Goal: Information Seeking & Learning: Learn about a topic

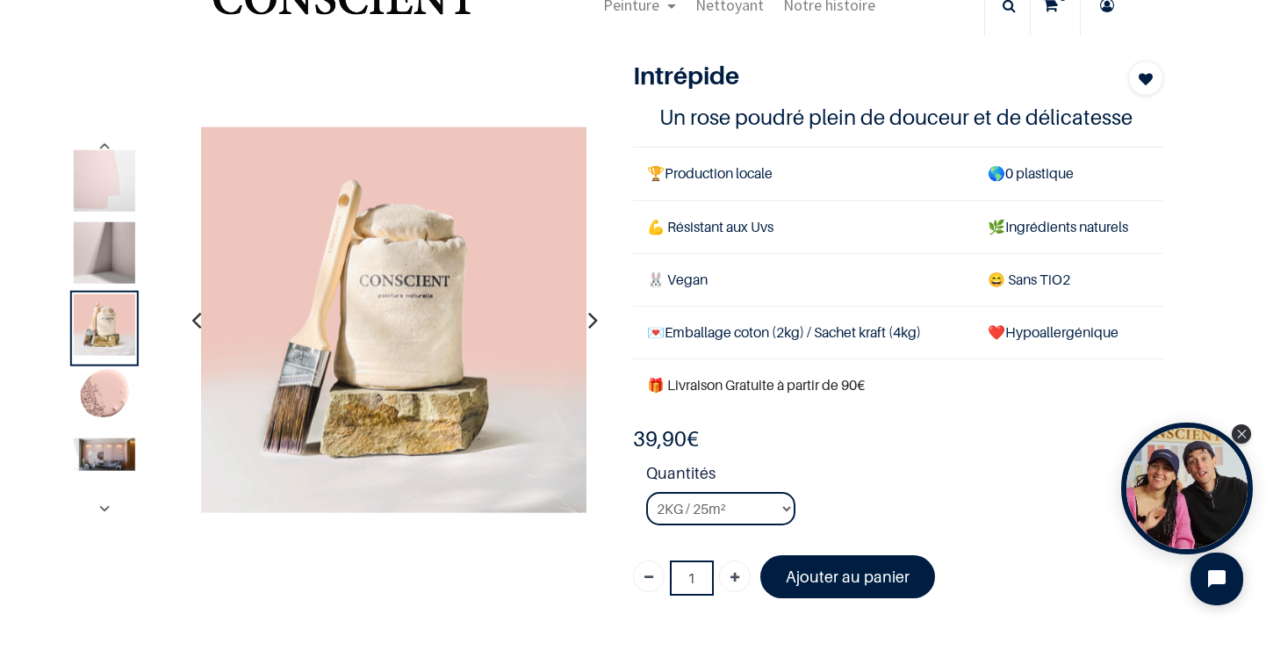
scroll to position [101, 0]
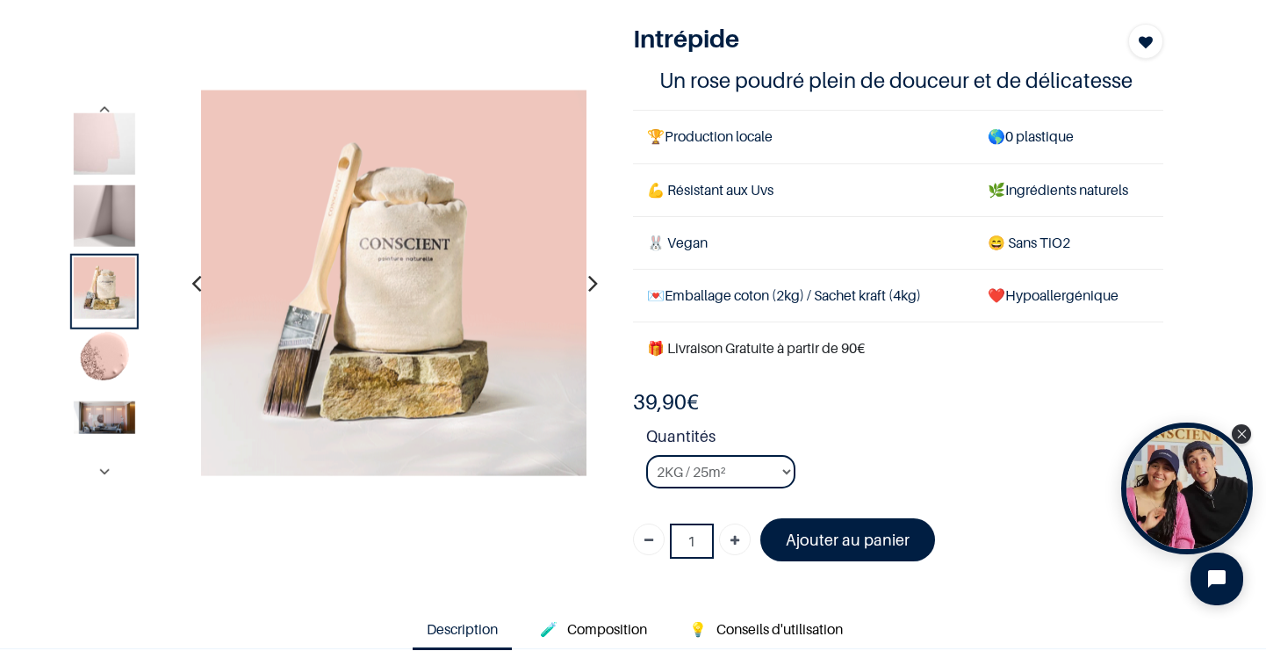
click at [113, 413] on img at bounding box center [104, 417] width 61 height 32
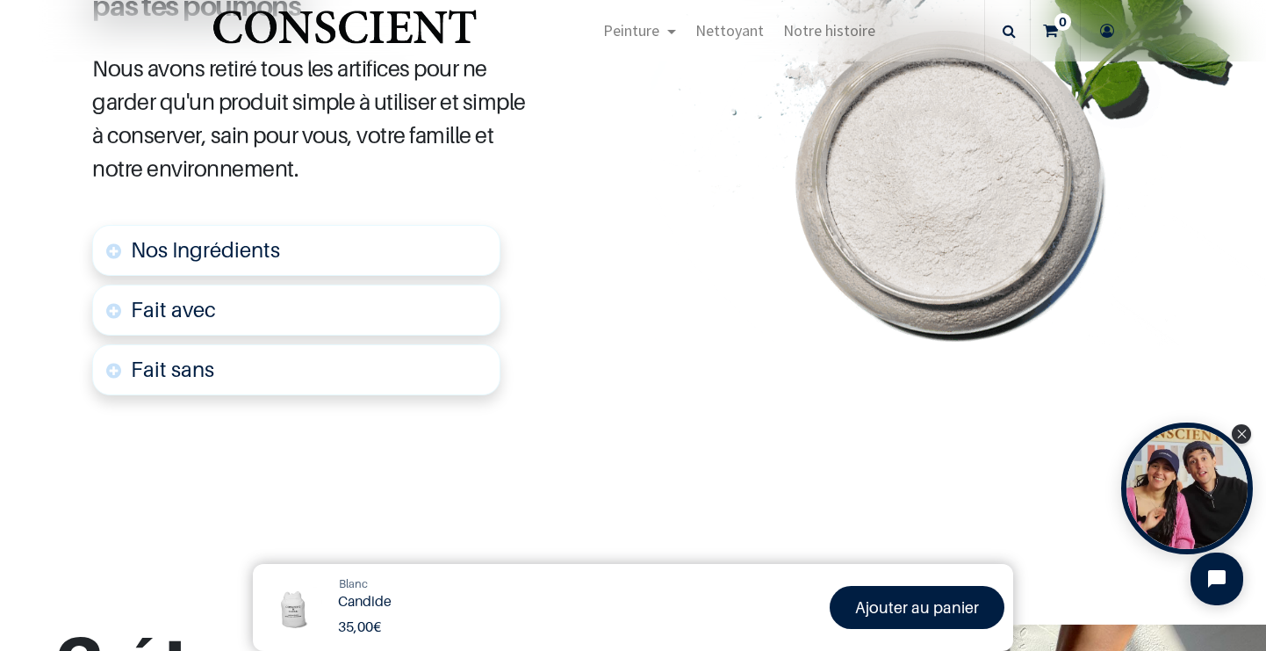
scroll to position [984, 0]
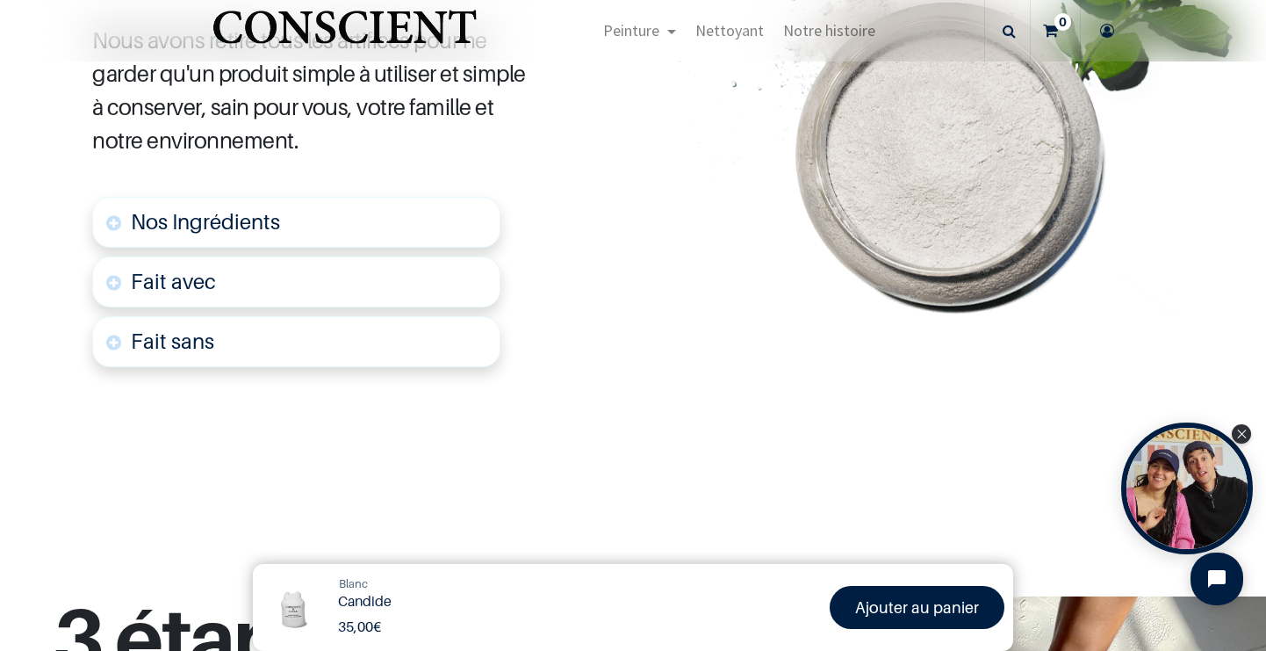
click at [340, 198] on link "Nos Ingrédients" at bounding box center [296, 222] width 408 height 51
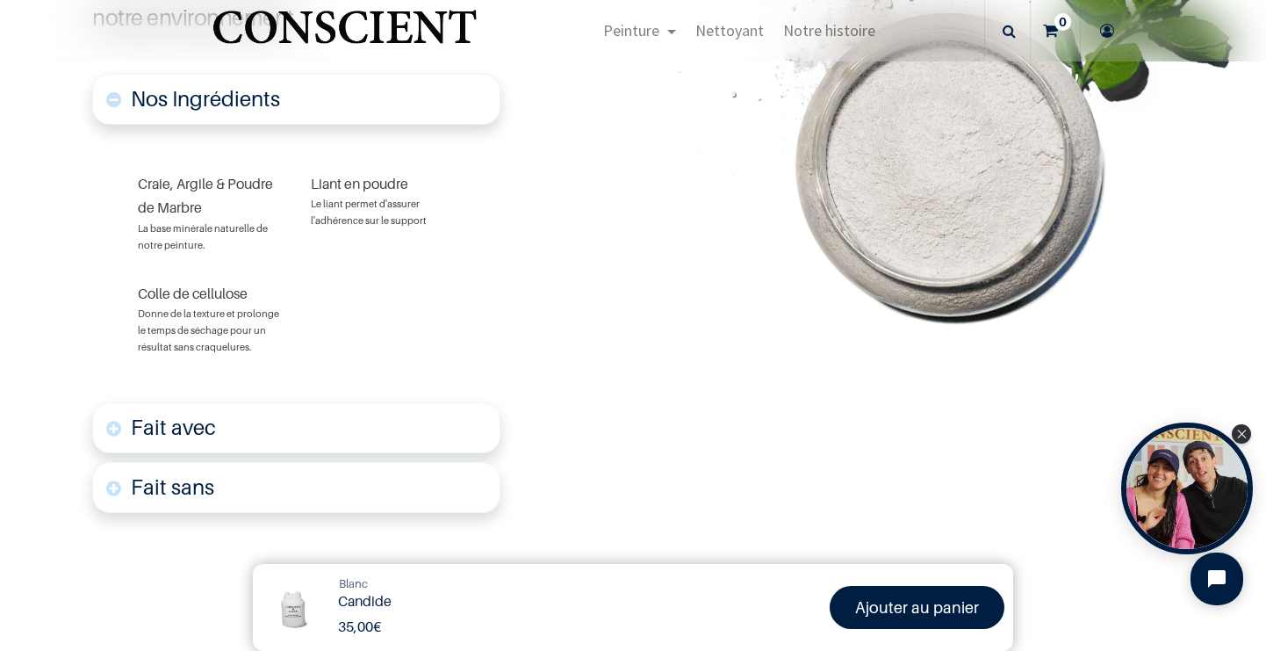
scroll to position [1110, 0]
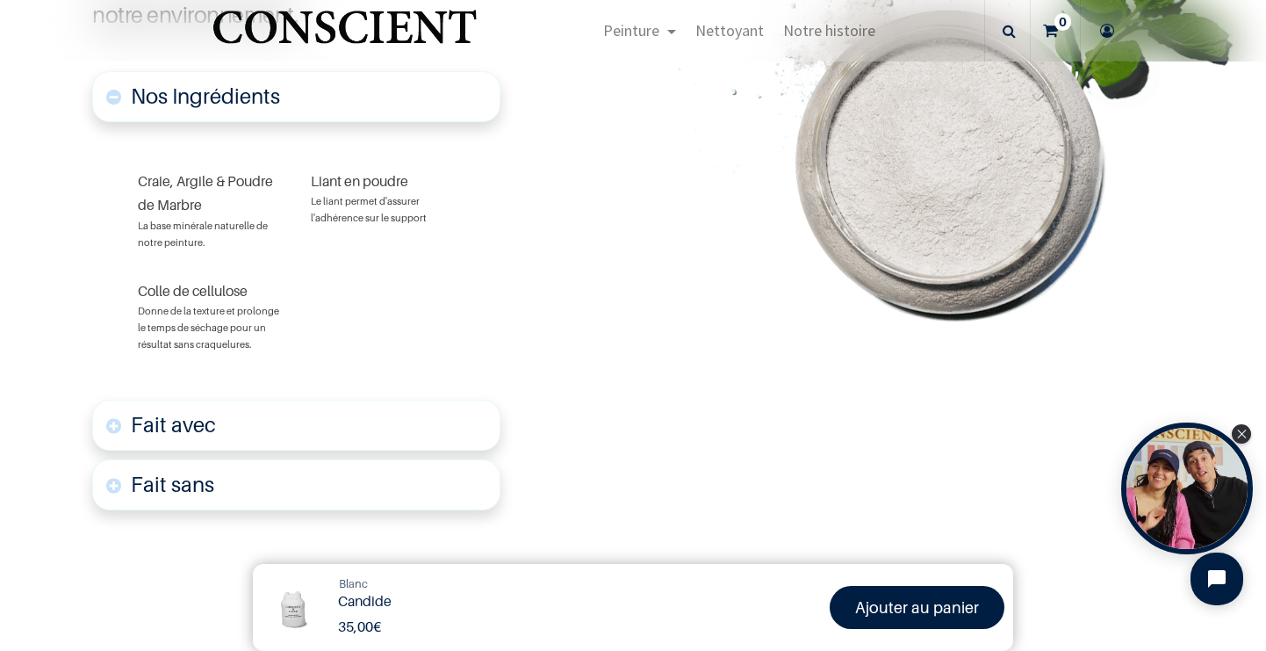
click at [263, 421] on link "Fait avec" at bounding box center [296, 425] width 408 height 51
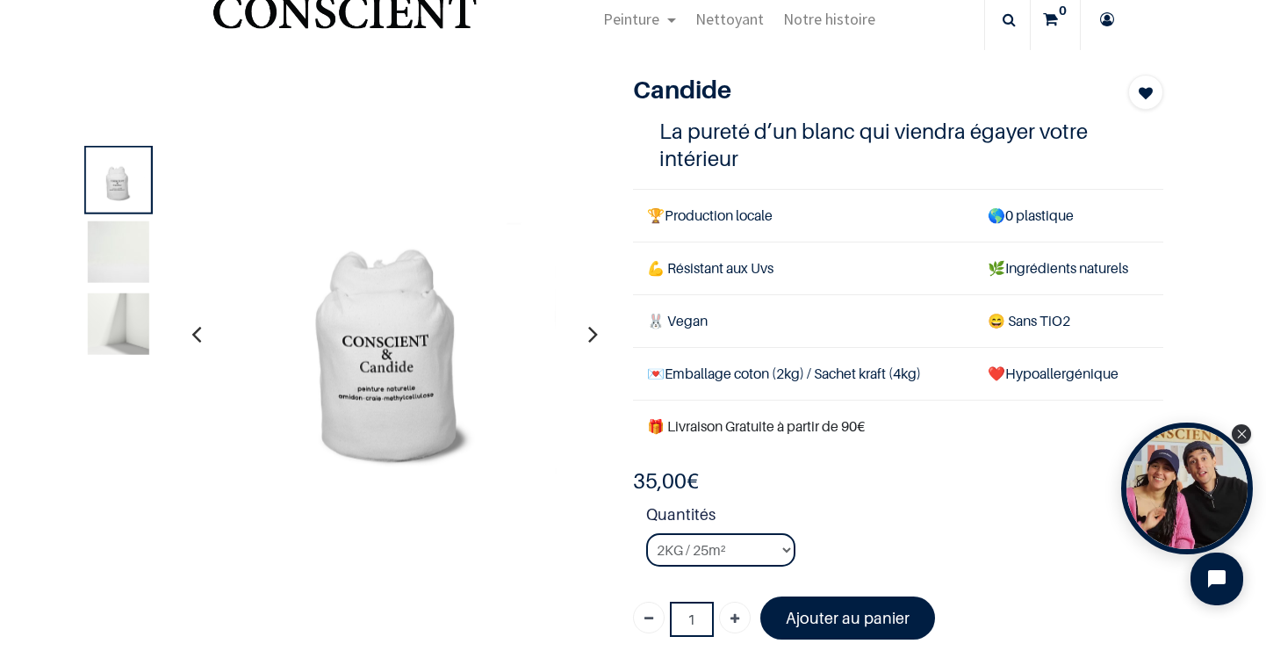
scroll to position [75, 0]
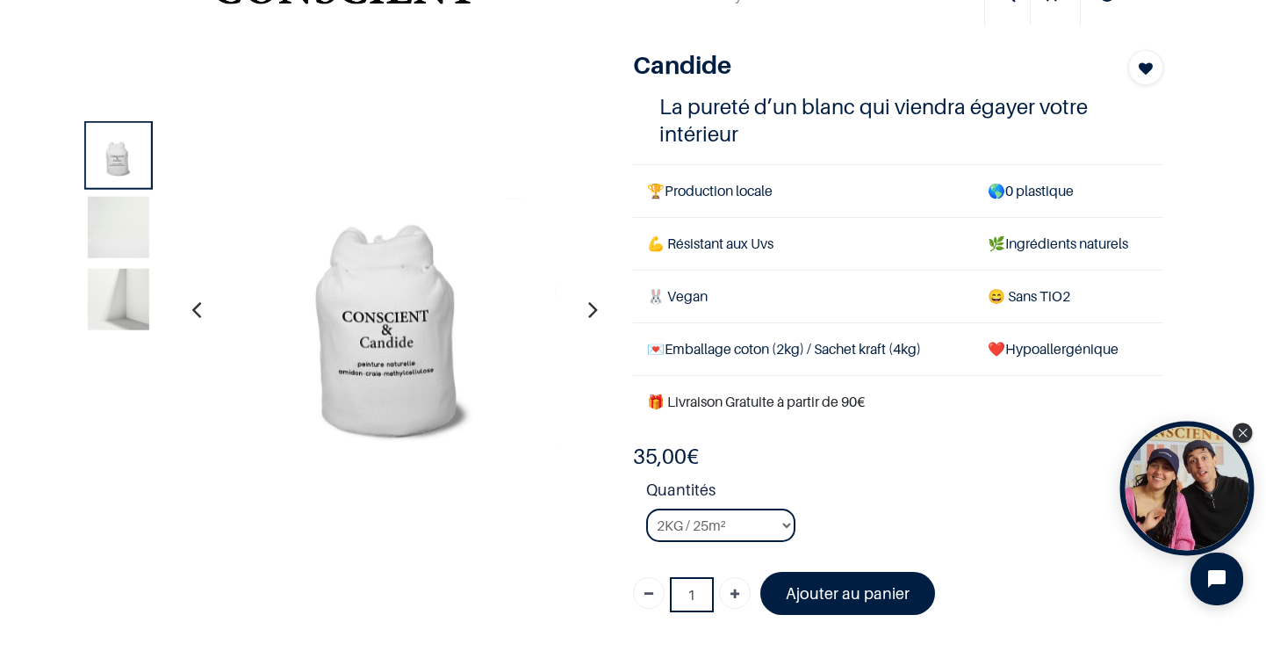
click at [1167, 485] on div "Open Tolstoy widget" at bounding box center [1187, 488] width 134 height 134
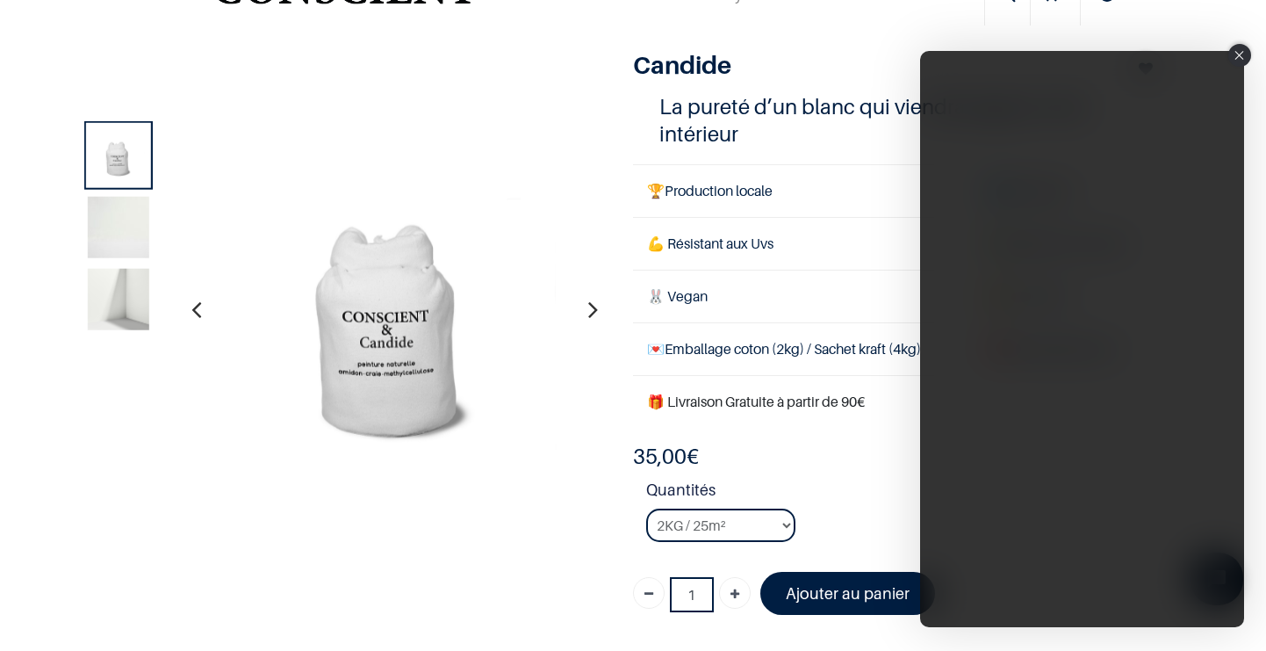
click at [1242, 61] on div "Close" at bounding box center [1239, 55] width 23 height 23
